Goal: Understand process/instructions

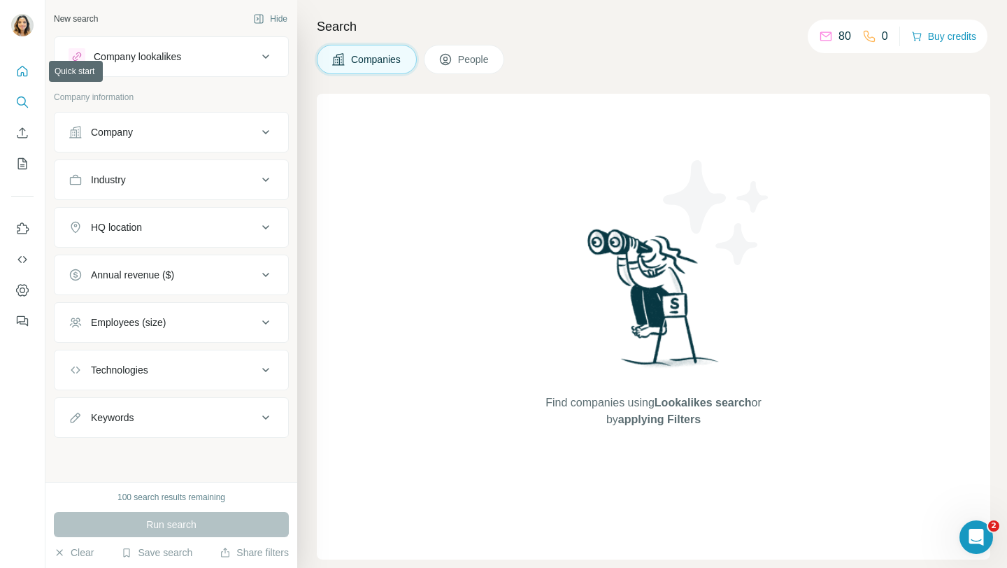
click at [24, 72] on icon "Quick start" at bounding box center [22, 71] width 14 height 14
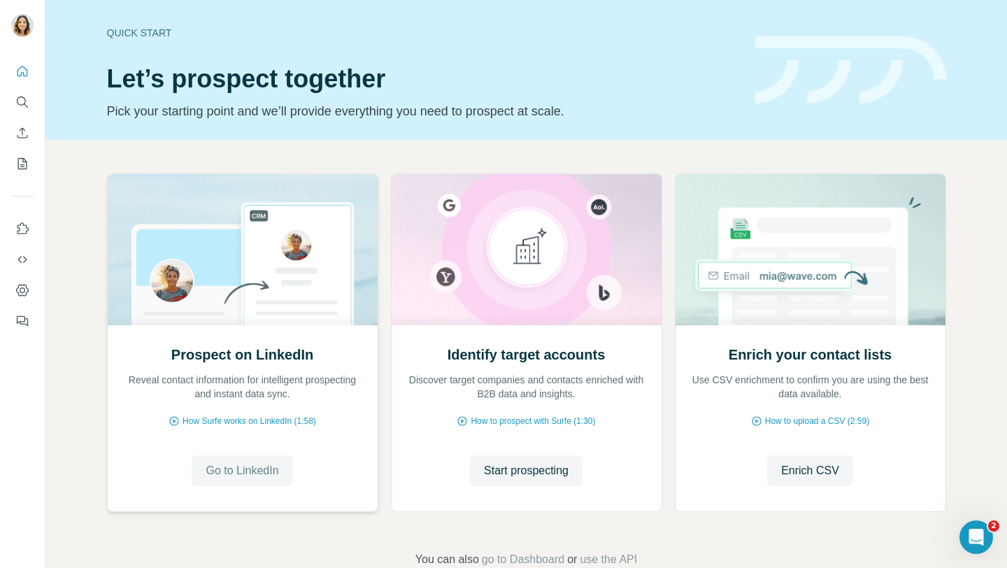
click at [241, 470] on span "Go to LinkedIn" at bounding box center [242, 470] width 73 height 17
click at [227, 466] on span "Go to LinkedIn" at bounding box center [242, 470] width 73 height 17
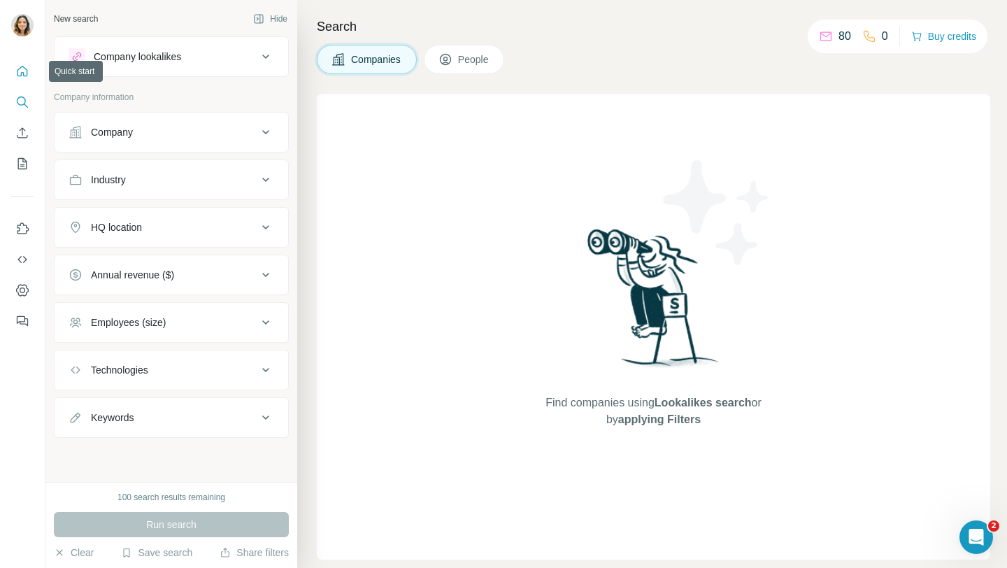
click at [24, 66] on icon "Quick start" at bounding box center [22, 71] width 14 height 14
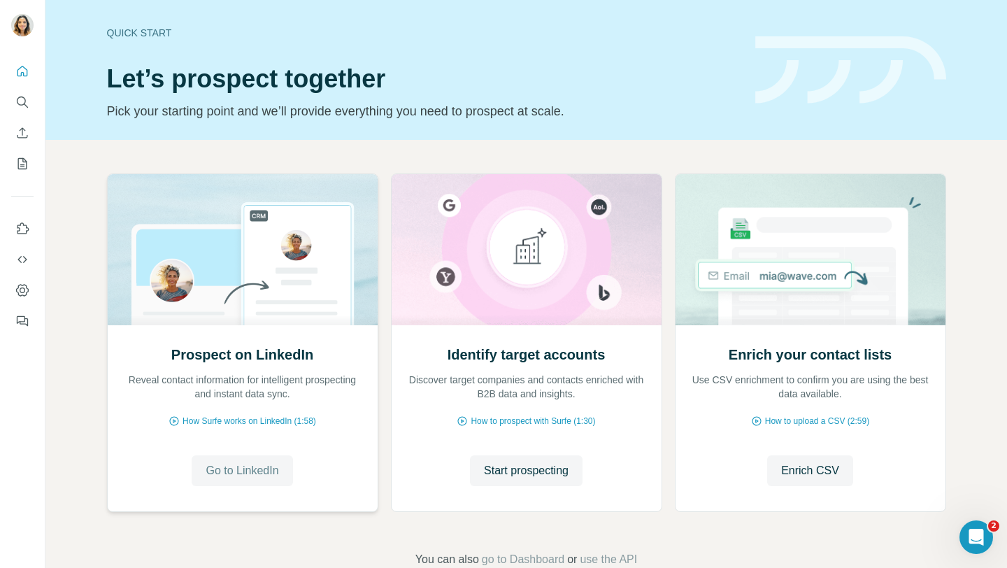
click at [229, 475] on span "Go to LinkedIn" at bounding box center [242, 470] width 73 height 17
click at [220, 472] on span "Go to LinkedIn" at bounding box center [242, 470] width 73 height 17
click at [23, 286] on icon "Dashboard" at bounding box center [22, 290] width 14 height 14
